Goal: Check status: Check status

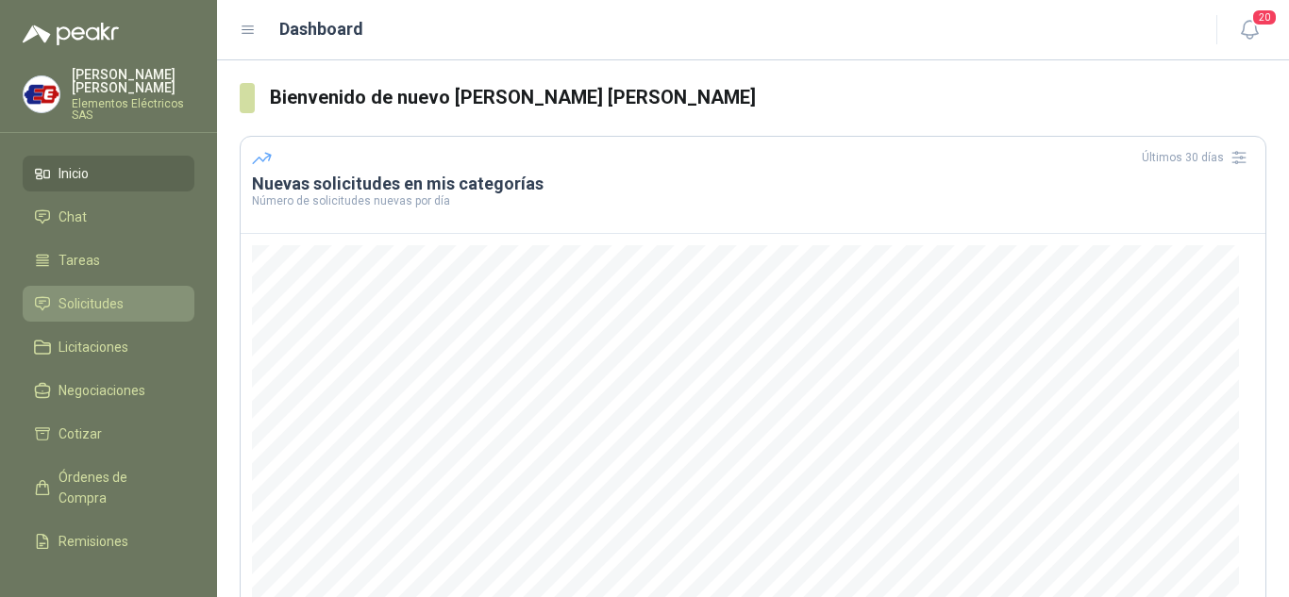
click at [105, 296] on span "Solicitudes" at bounding box center [91, 303] width 65 height 21
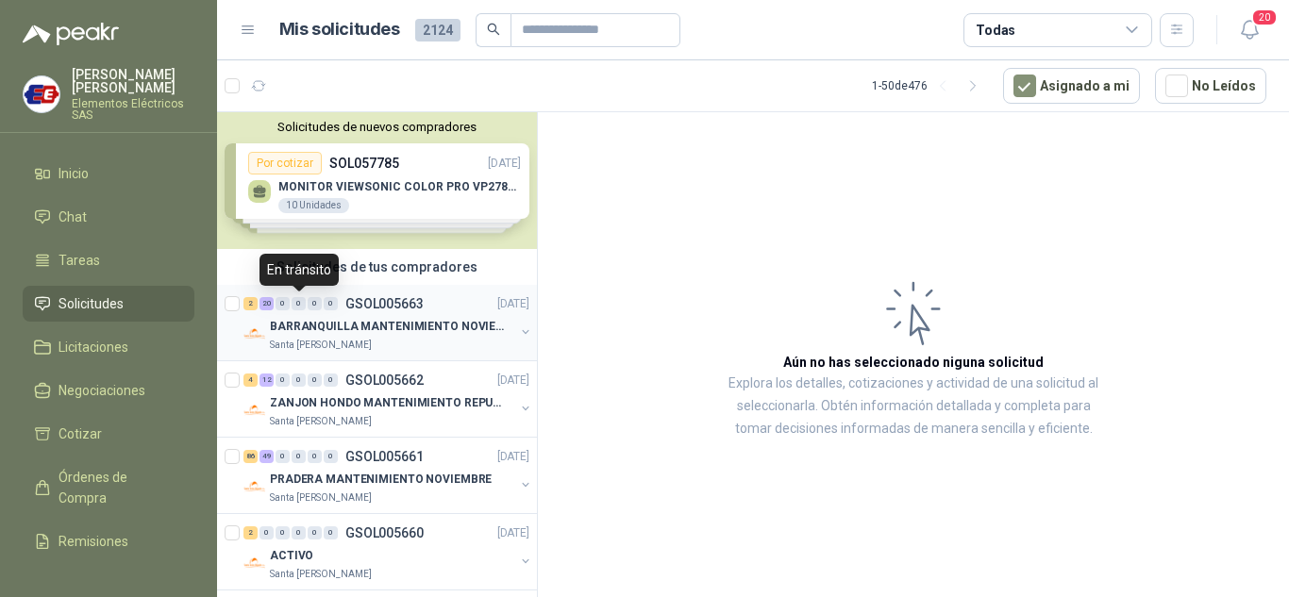
click at [303, 308] on div "0" at bounding box center [299, 303] width 14 height 13
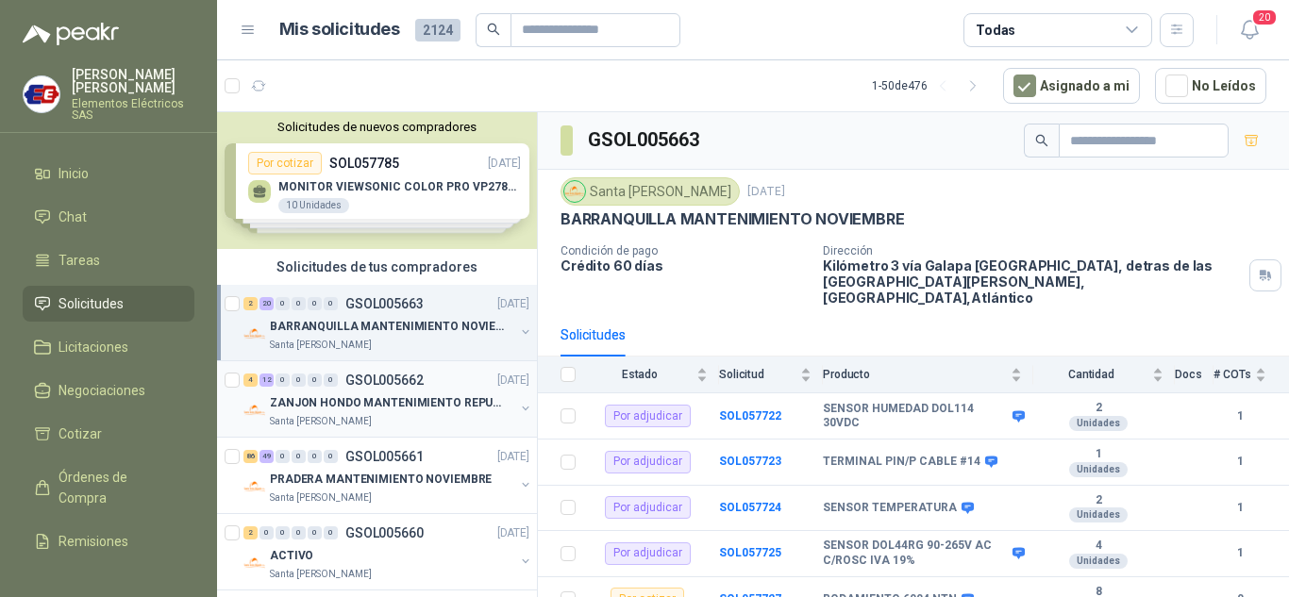
click at [307, 386] on div "4 12 0 0 0 0" at bounding box center [290, 380] width 94 height 13
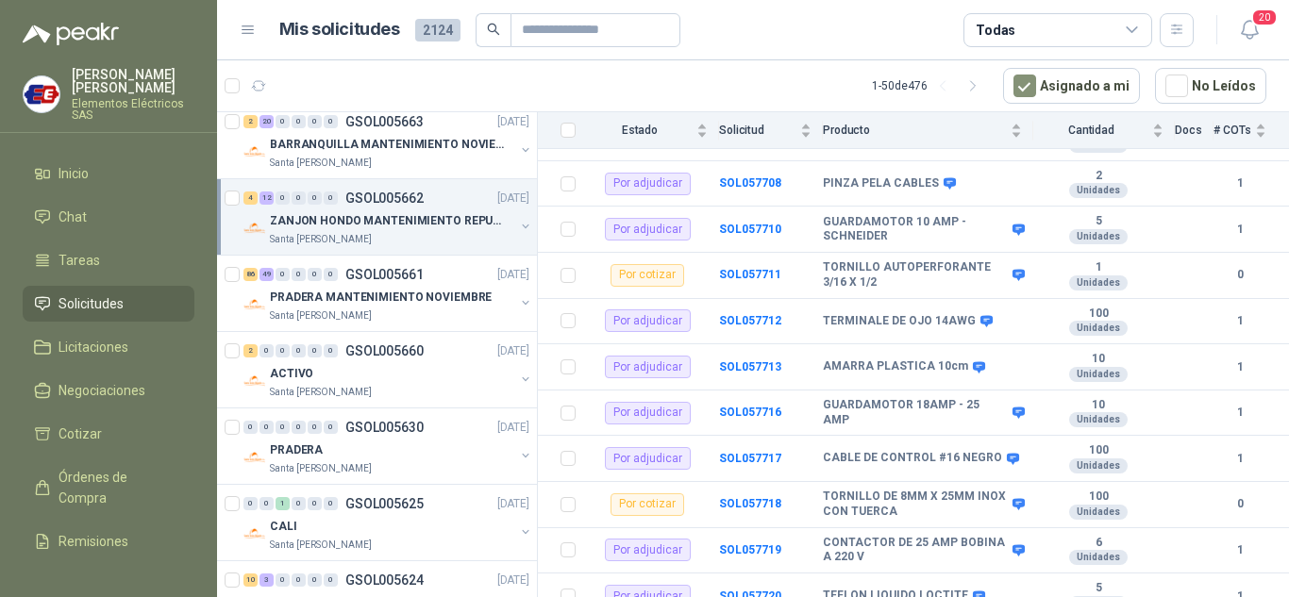
scroll to position [189, 0]
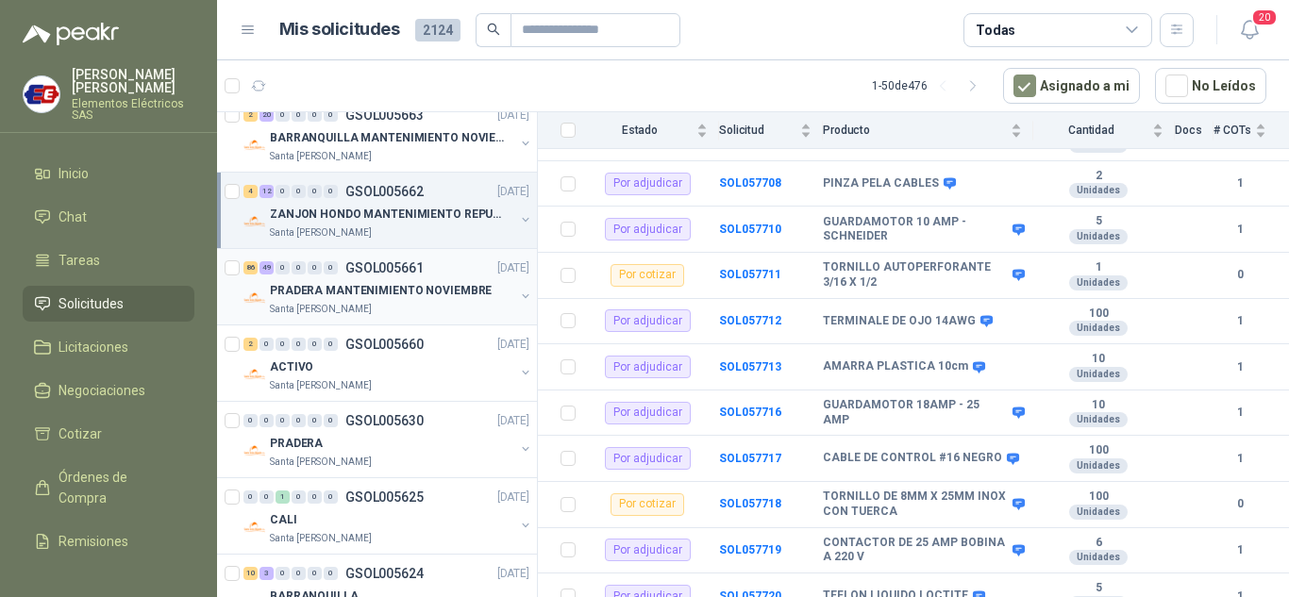
click at [301, 275] on div "86 49 0 0 0 0 GSOL005661 [DATE]" at bounding box center [388, 268] width 290 height 23
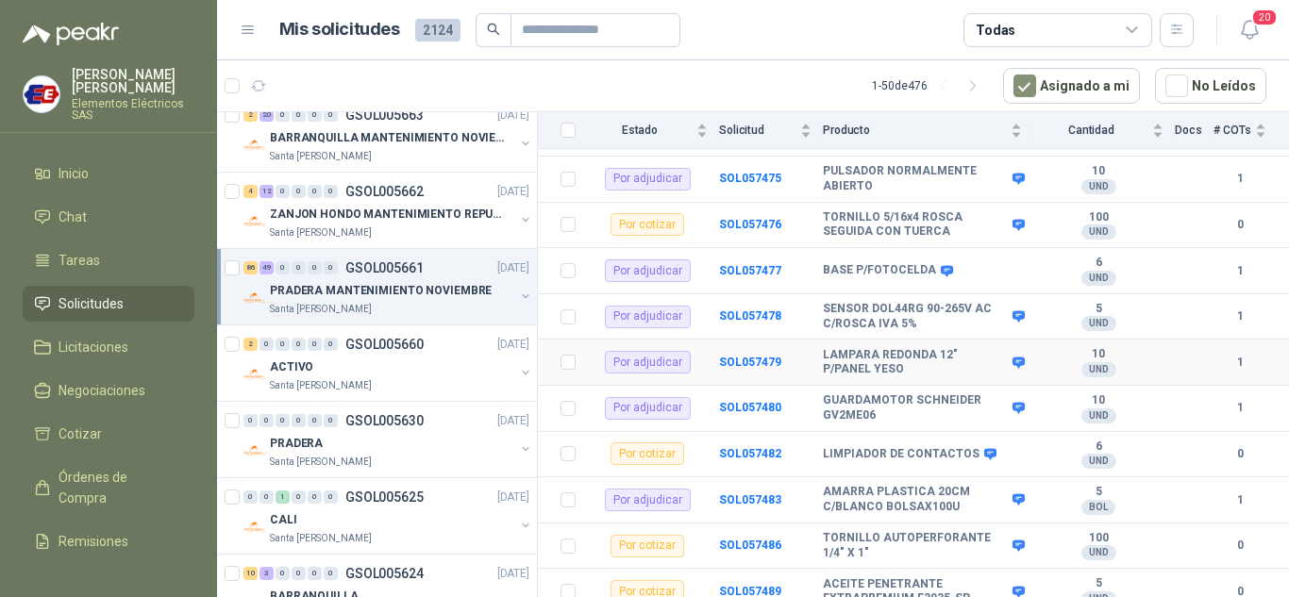
scroll to position [849, 0]
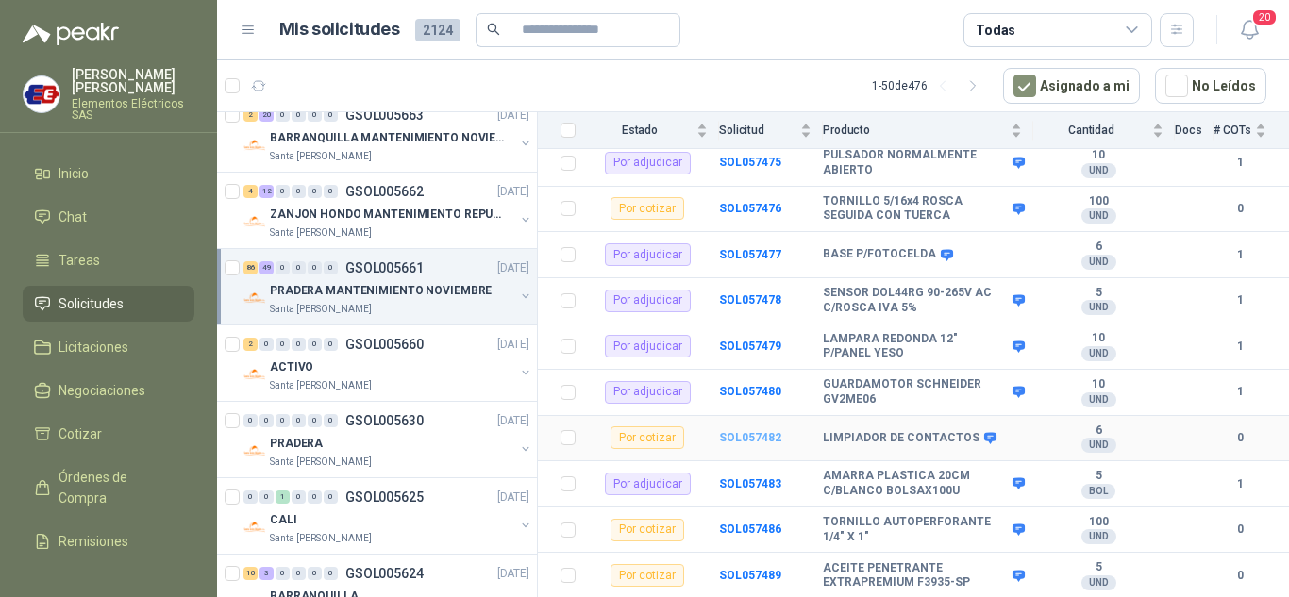
click at [742, 431] on b "SOL057482" at bounding box center [750, 437] width 62 height 13
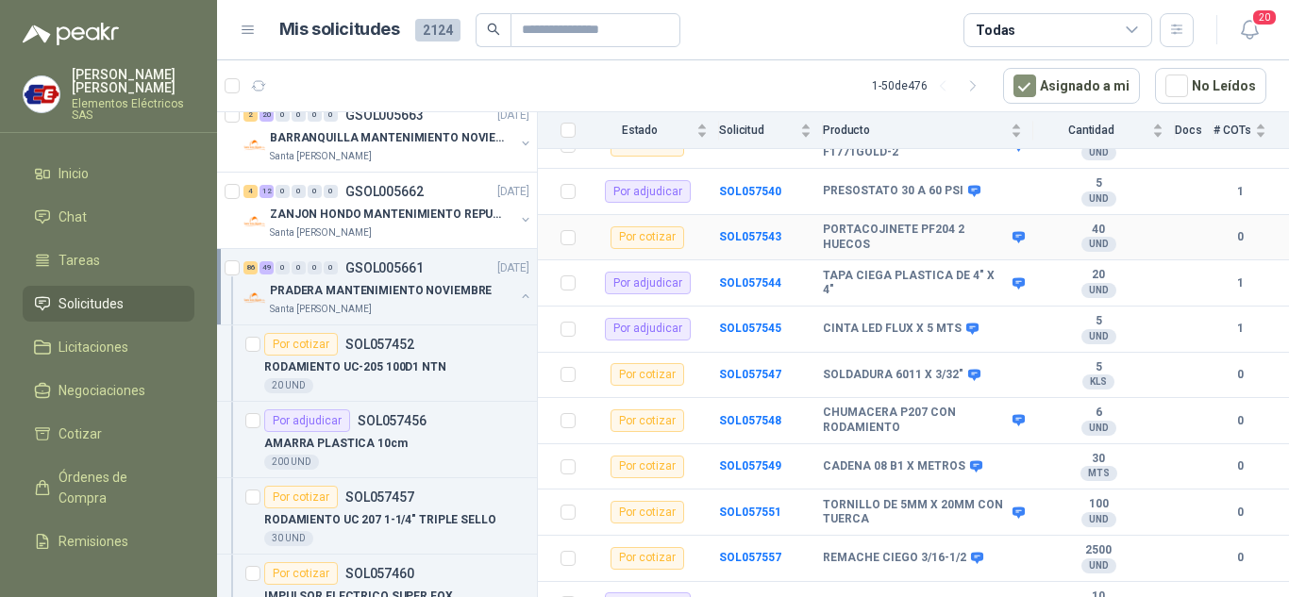
scroll to position [2642, 0]
